Goal: Task Accomplishment & Management: Manage account settings

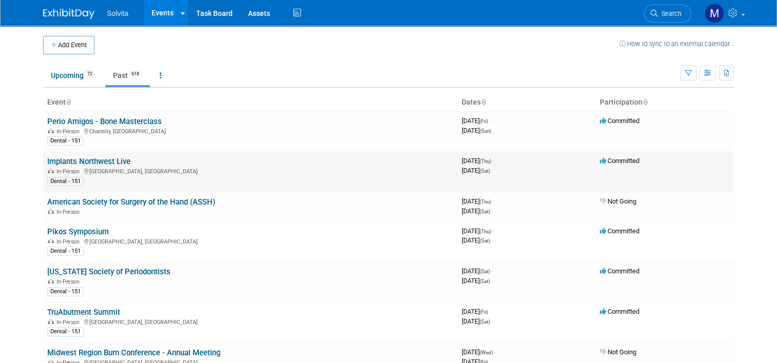
click at [95, 159] on link "Implants Northwest Live" at bounding box center [88, 161] width 83 height 9
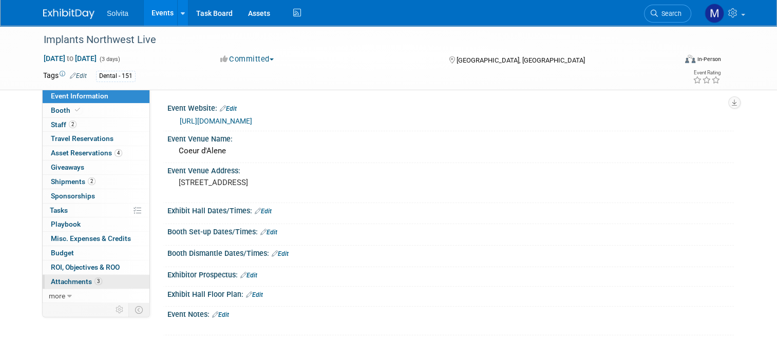
click at [72, 278] on span "Attachments 3" at bounding box center [76, 282] width 51 height 8
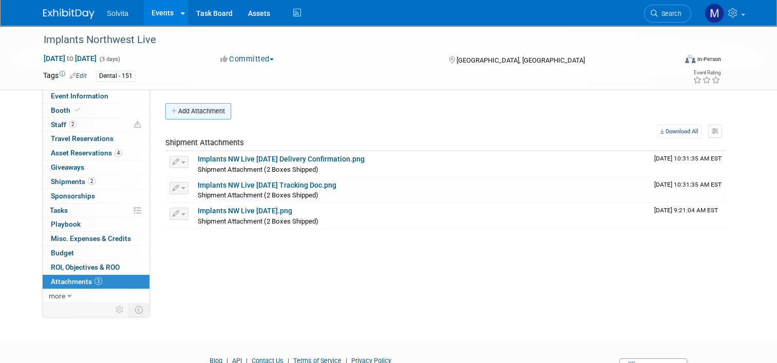
click at [187, 109] on button "Add Attachment" at bounding box center [198, 111] width 66 height 16
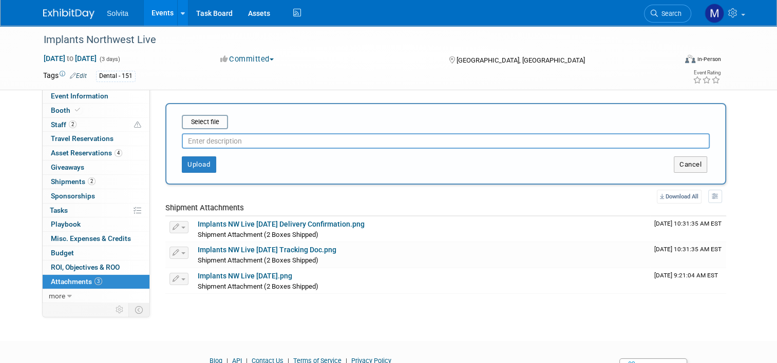
click at [209, 146] on input "text" at bounding box center [446, 140] width 528 height 15
type input "eval"
click at [204, 118] on input "file" at bounding box center [166, 122] width 122 height 12
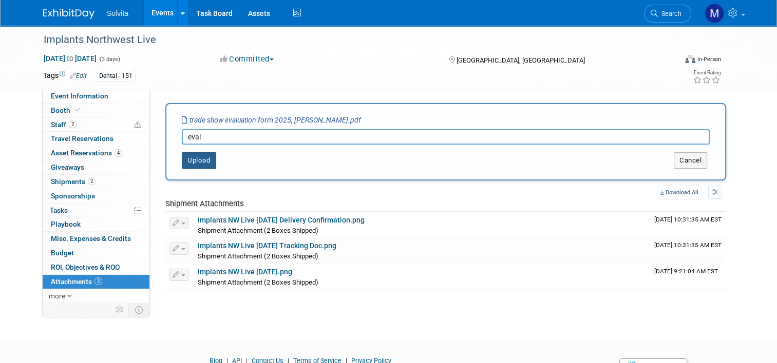
click at [184, 157] on button "Upload" at bounding box center [199, 160] width 34 height 16
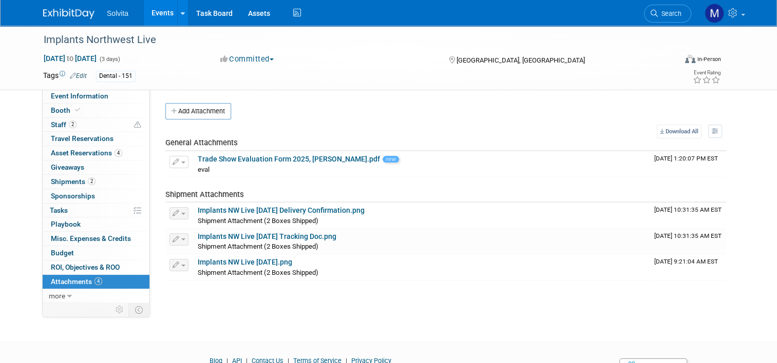
click at [164, 10] on link "Events" at bounding box center [162, 13] width 37 height 26
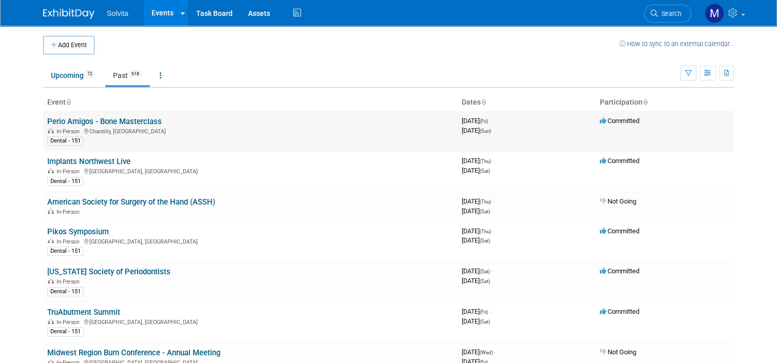
click at [87, 119] on link "Perio Amigos - Bone Masterclass" at bounding box center [104, 121] width 114 height 9
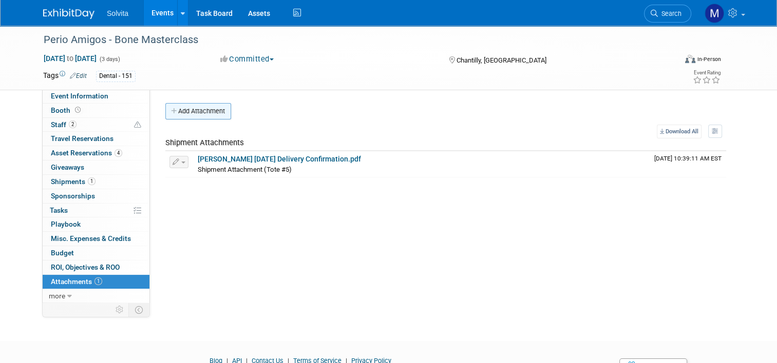
click at [200, 108] on button "Add Attachment" at bounding box center [198, 111] width 66 height 16
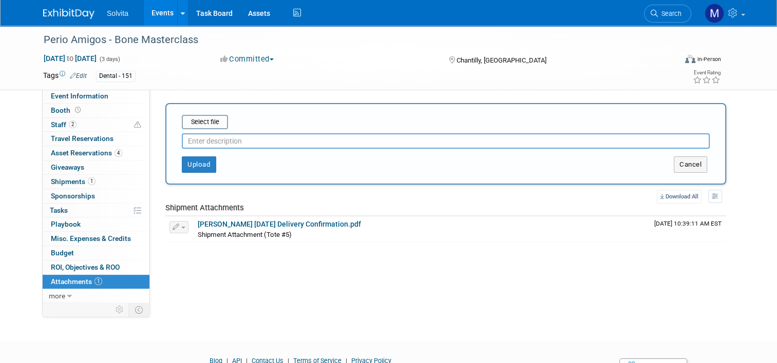
click at [202, 145] on input "text" at bounding box center [446, 140] width 528 height 15
type input "eval"
click at [207, 122] on input "file" at bounding box center [166, 122] width 122 height 12
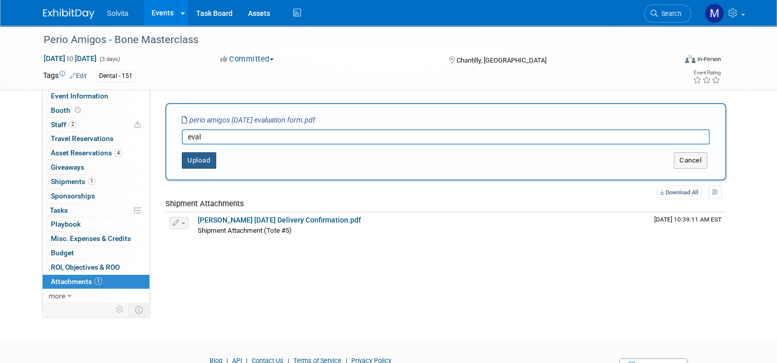
click at [189, 168] on button "Upload" at bounding box center [199, 160] width 34 height 16
